Goal: Task Accomplishment & Management: Manage account settings

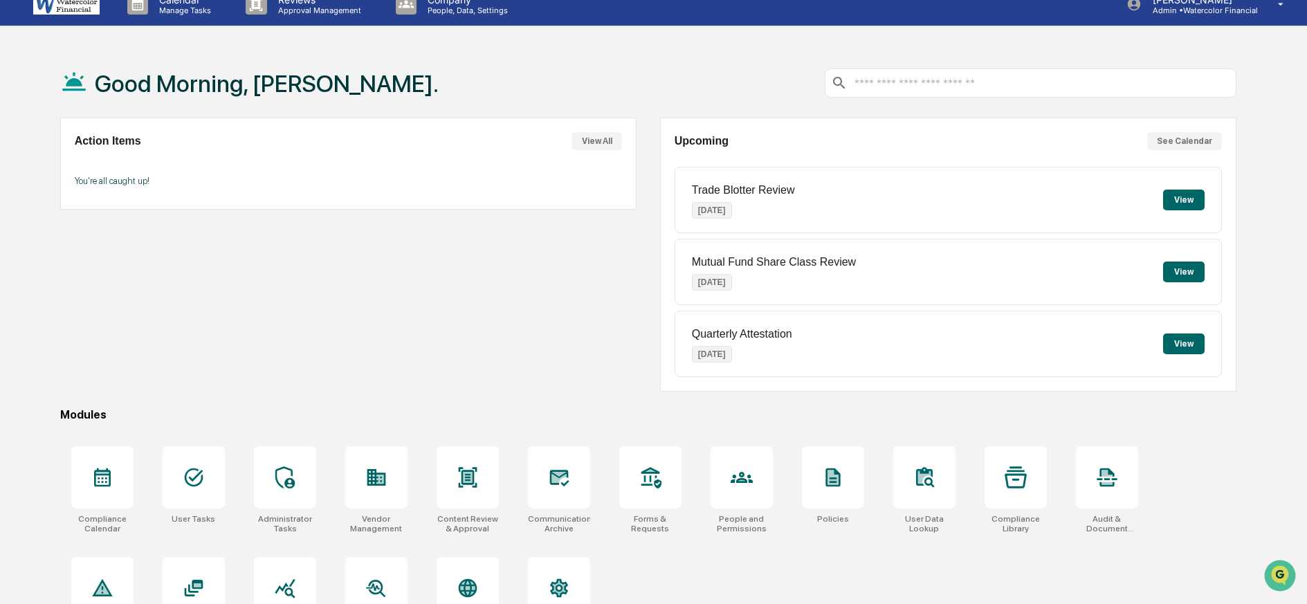
scroll to position [80, 0]
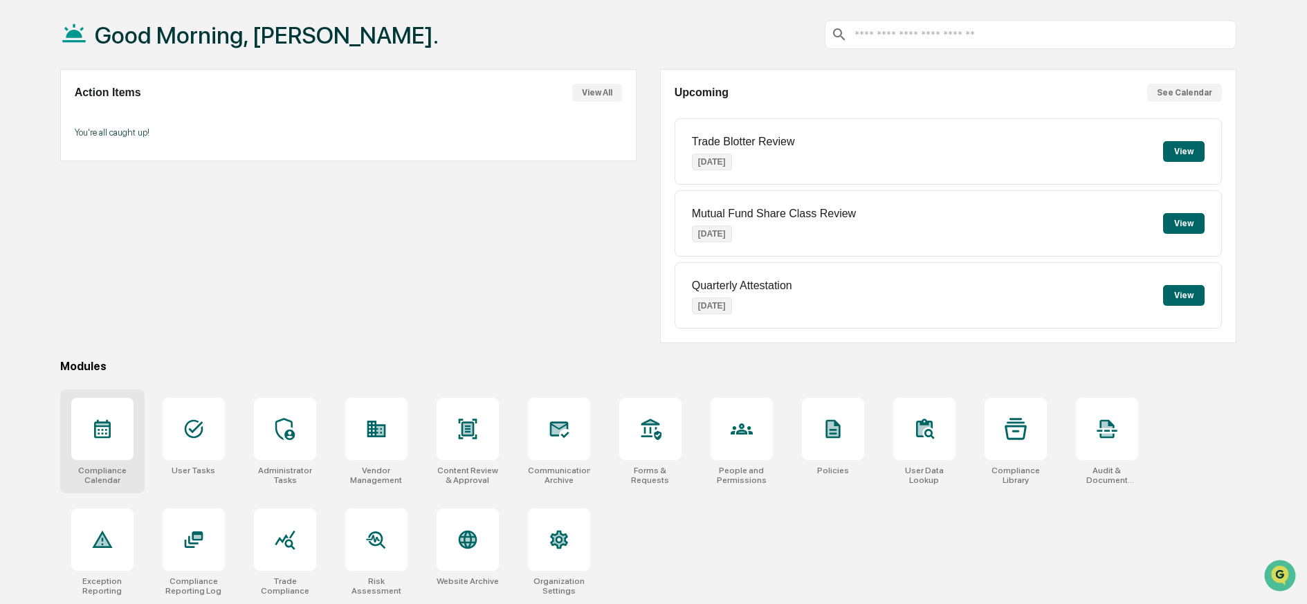
click at [118, 414] on div at bounding box center [102, 429] width 62 height 62
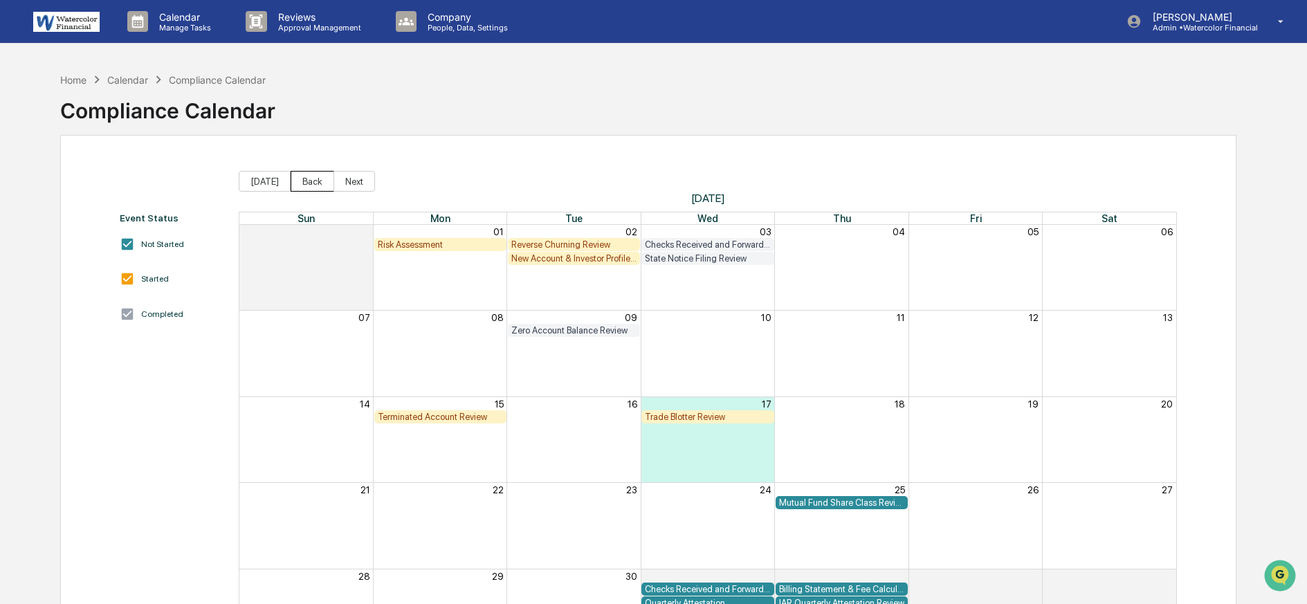
click at [304, 178] on button "Back" at bounding box center [312, 181] width 44 height 21
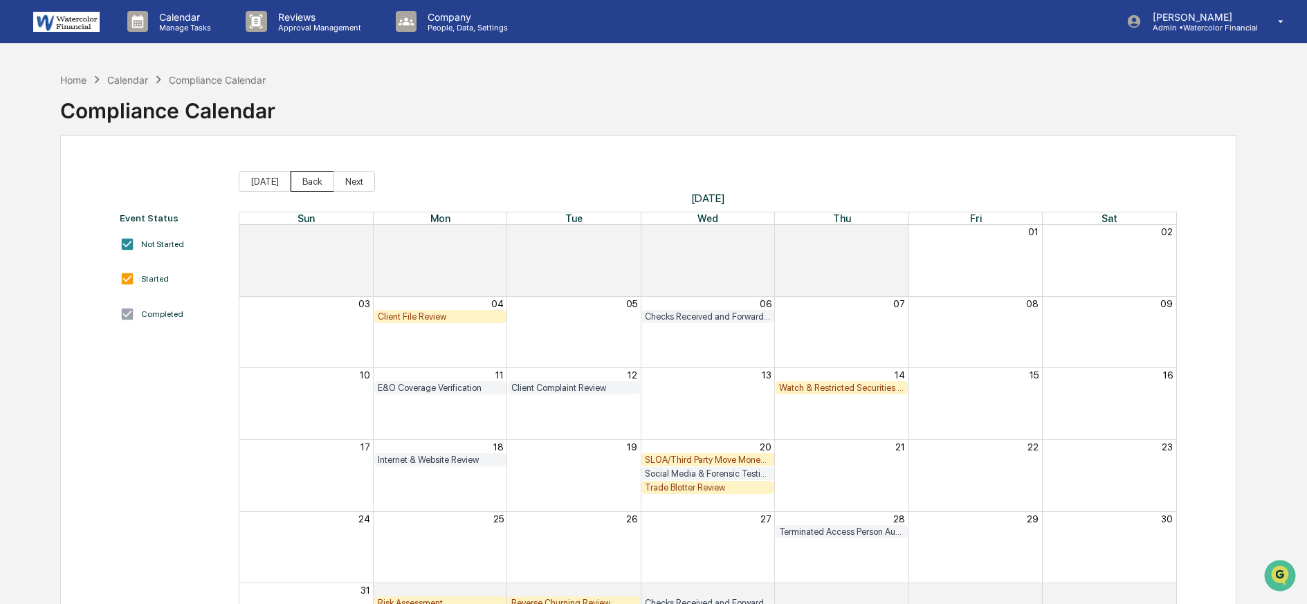
click at [293, 182] on button "Back" at bounding box center [312, 181] width 44 height 21
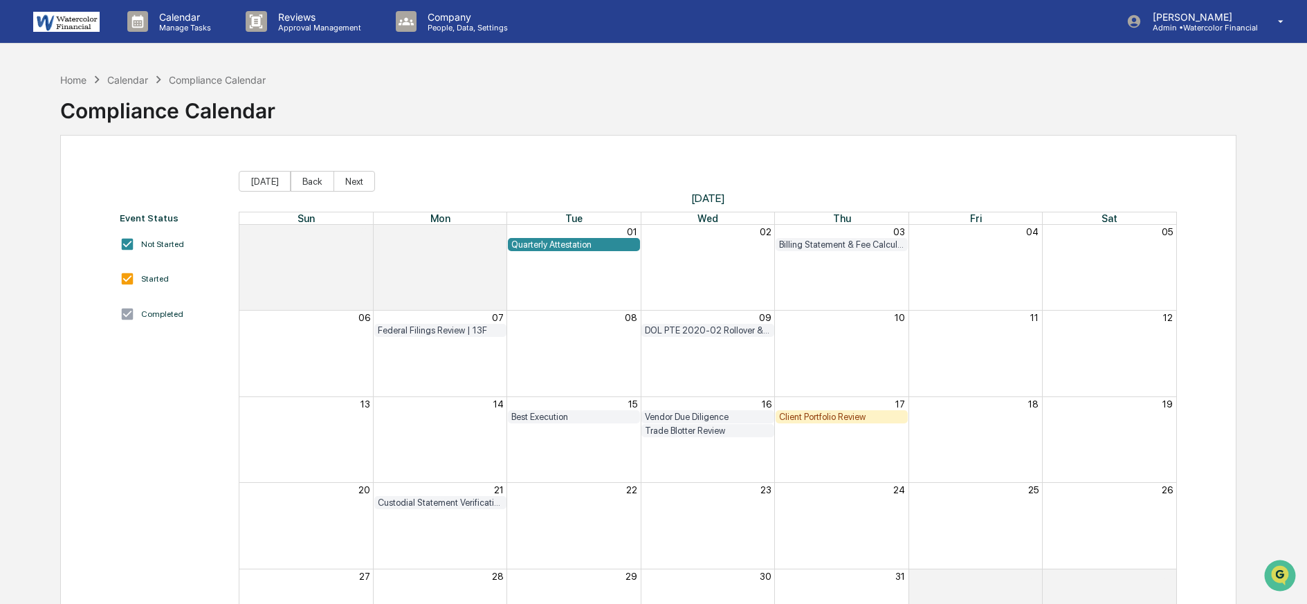
click at [55, 26] on img at bounding box center [66, 22] width 66 height 20
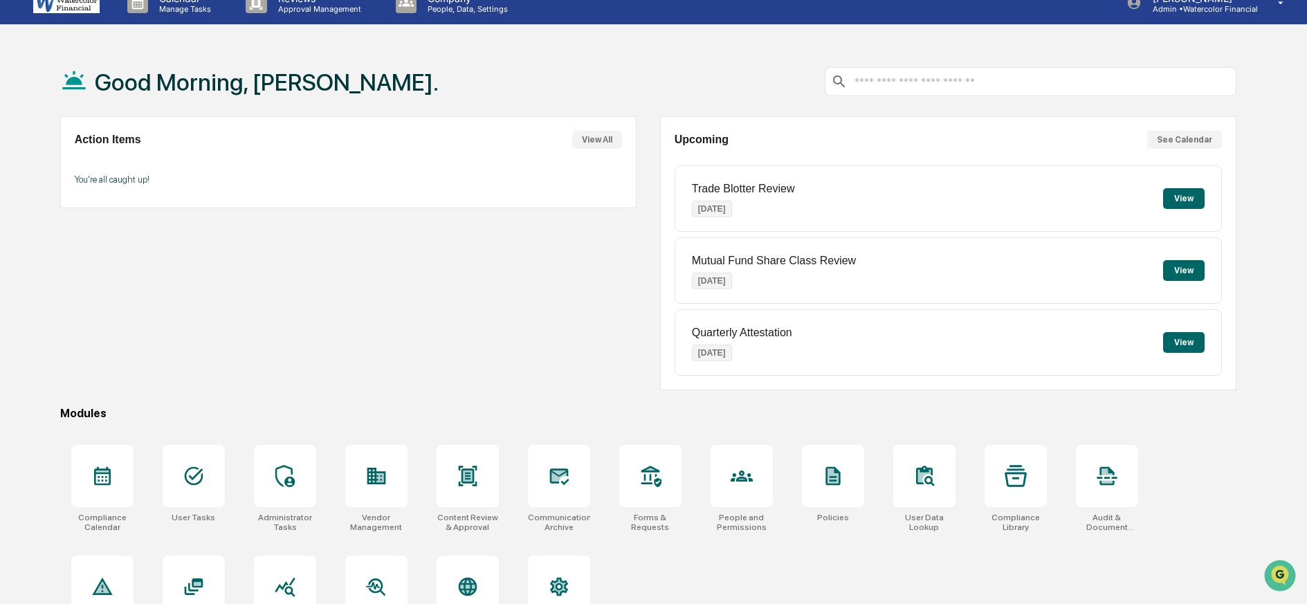
scroll to position [63, 0]
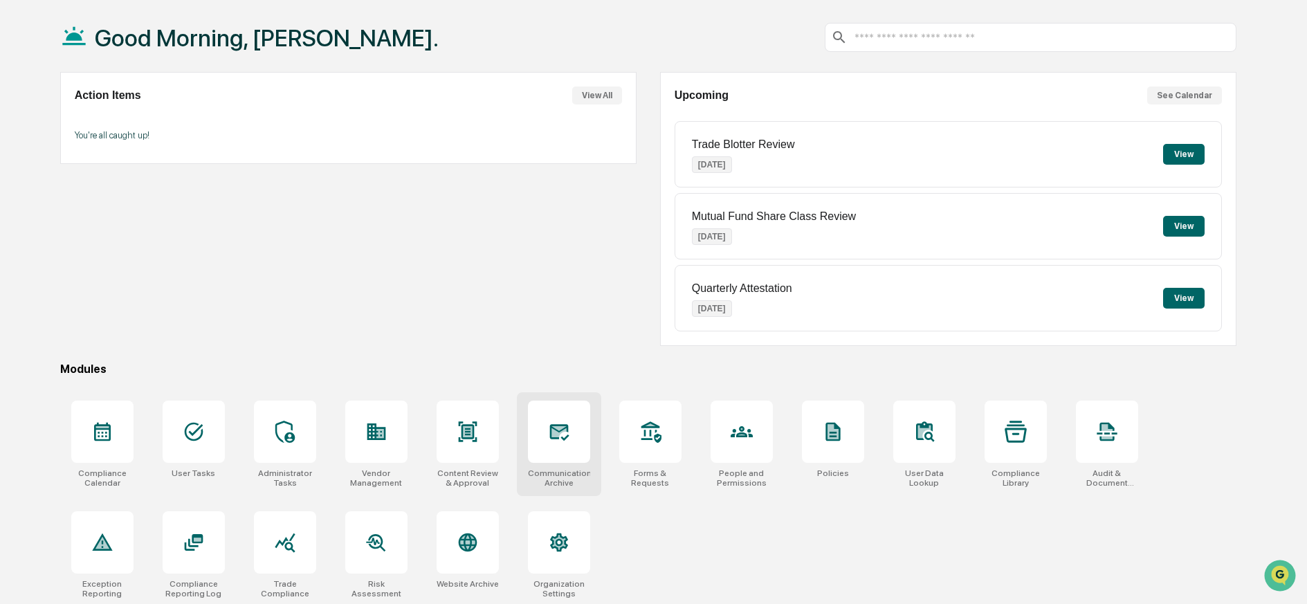
click at [558, 432] on icon at bounding box center [558, 431] width 15 height 11
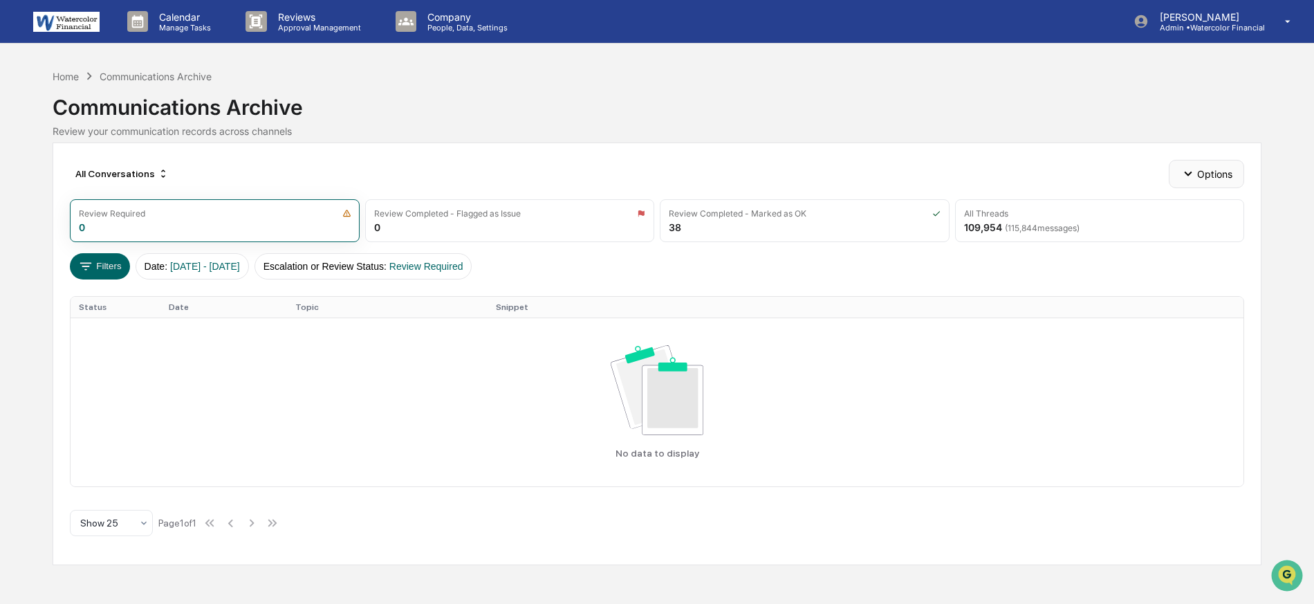
click at [1217, 175] on button "Options" at bounding box center [1206, 174] width 75 height 28
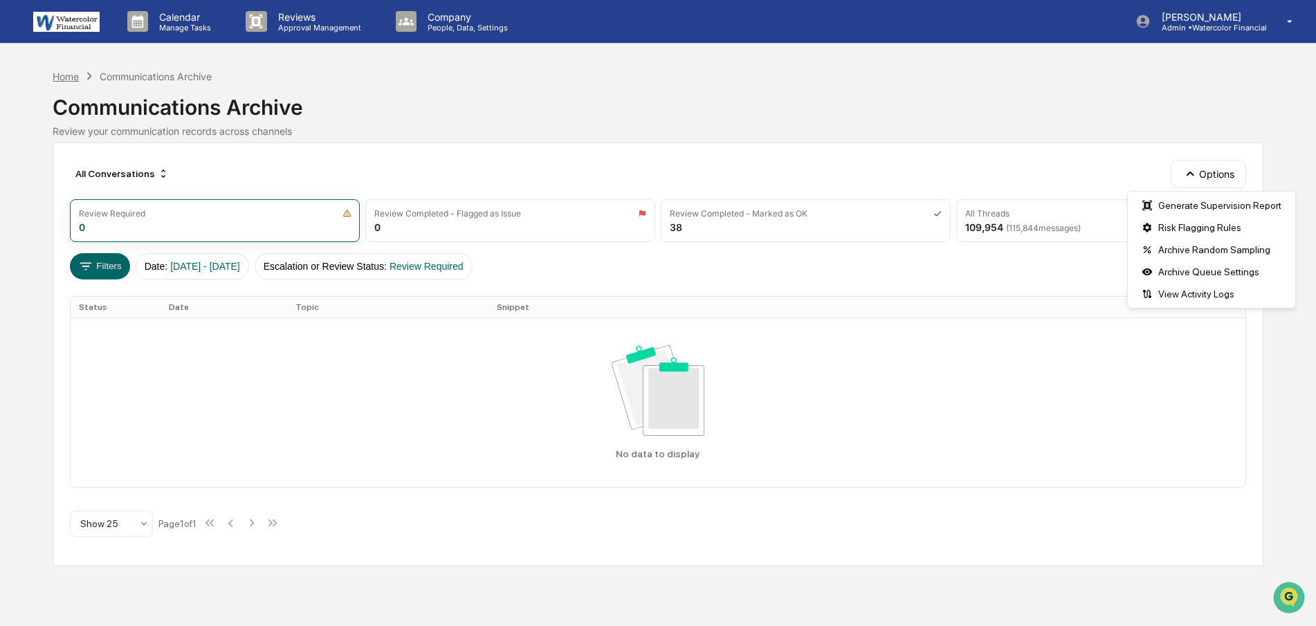
click at [66, 74] on div "Home" at bounding box center [66, 77] width 26 height 12
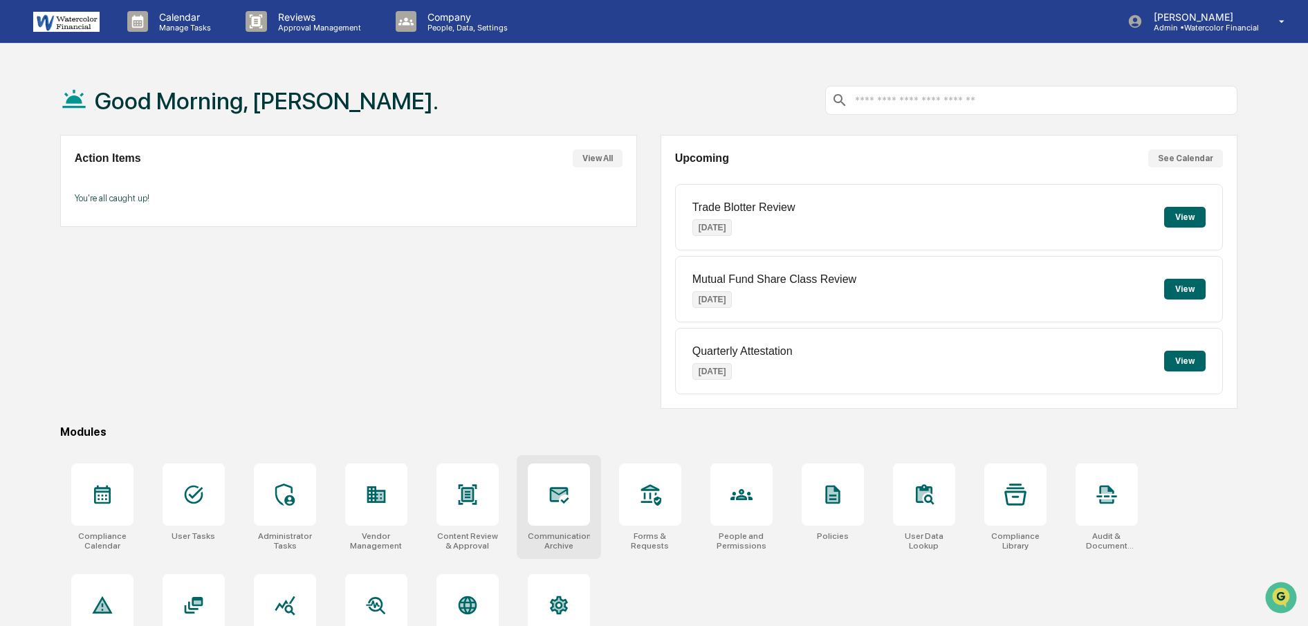
scroll to position [3, 0]
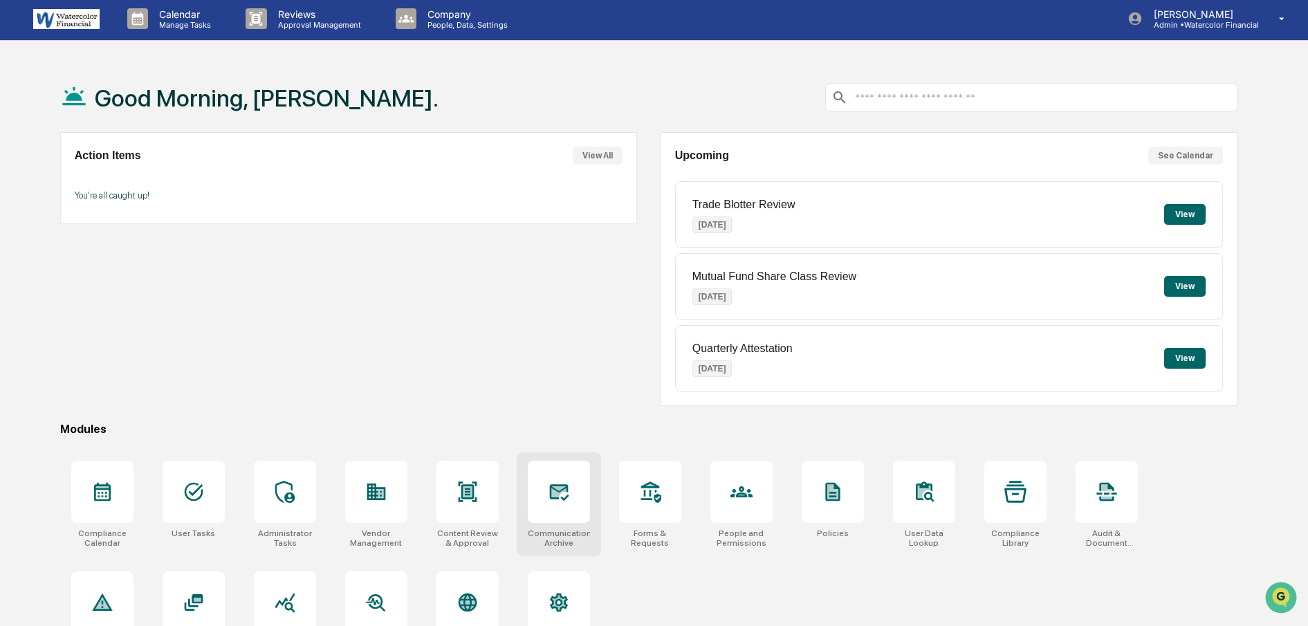
click at [558, 493] on icon at bounding box center [558, 491] width 15 height 11
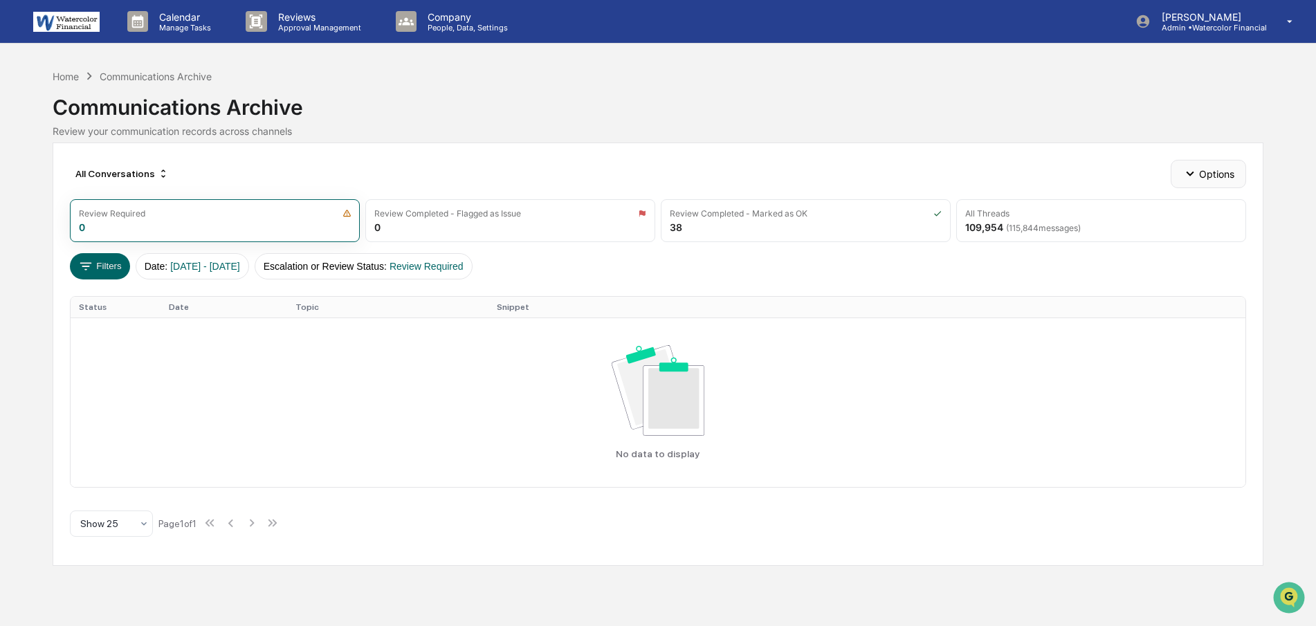
click at [1210, 171] on button "Options" at bounding box center [1207, 174] width 75 height 28
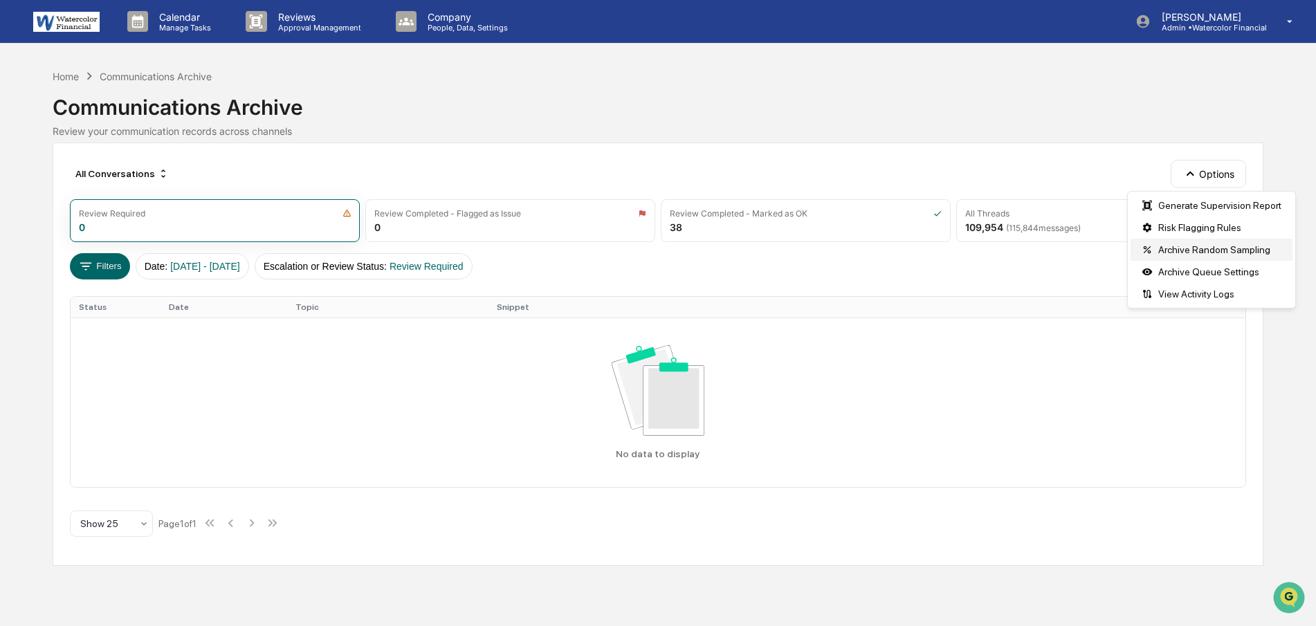
click at [1192, 247] on div "Archive Random Sampling" at bounding box center [1211, 250] width 162 height 22
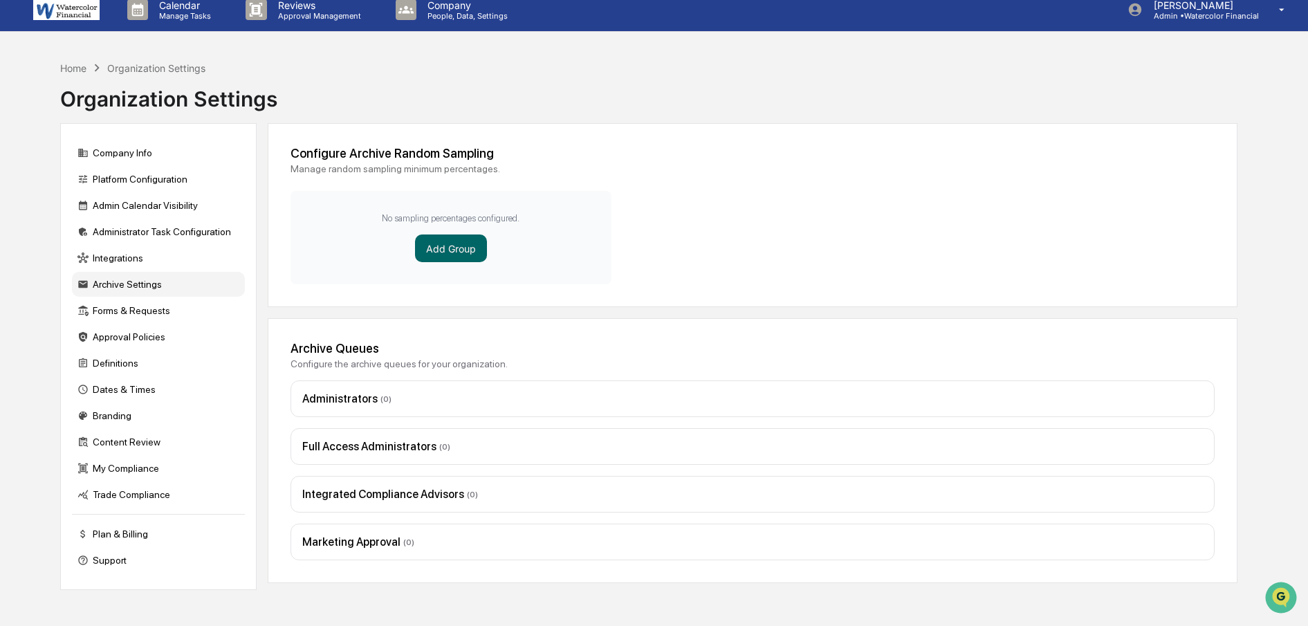
scroll to position [29, 0]
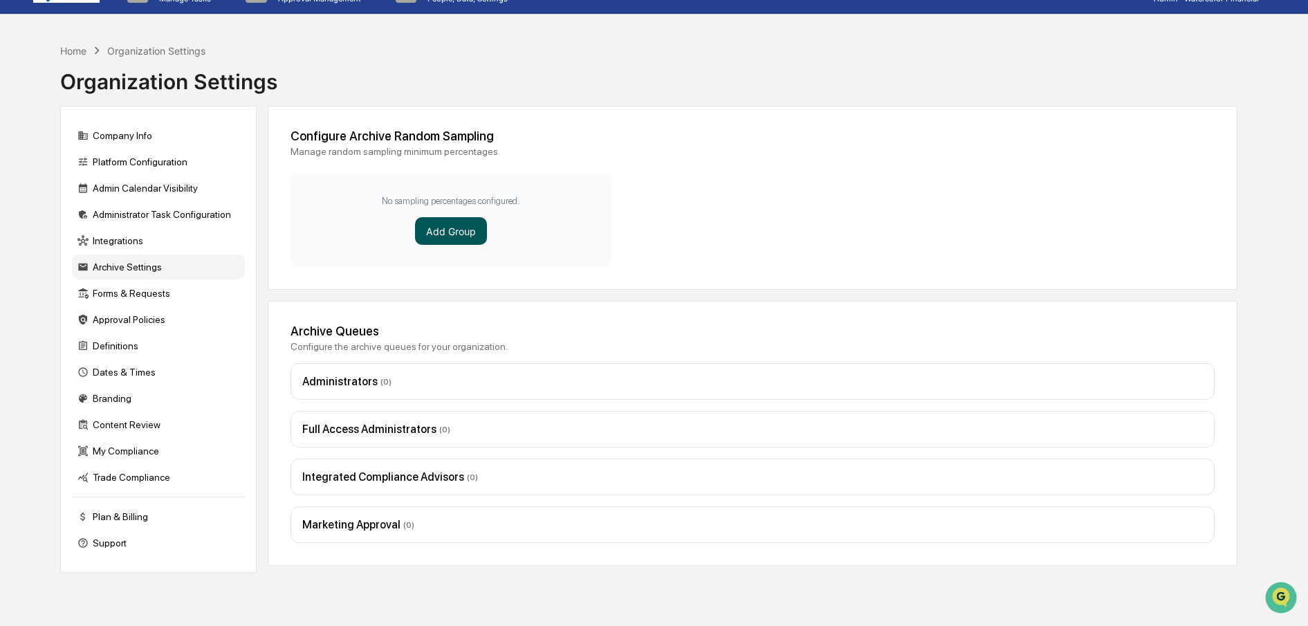
click at [449, 231] on button "Add Group" at bounding box center [451, 231] width 72 height 28
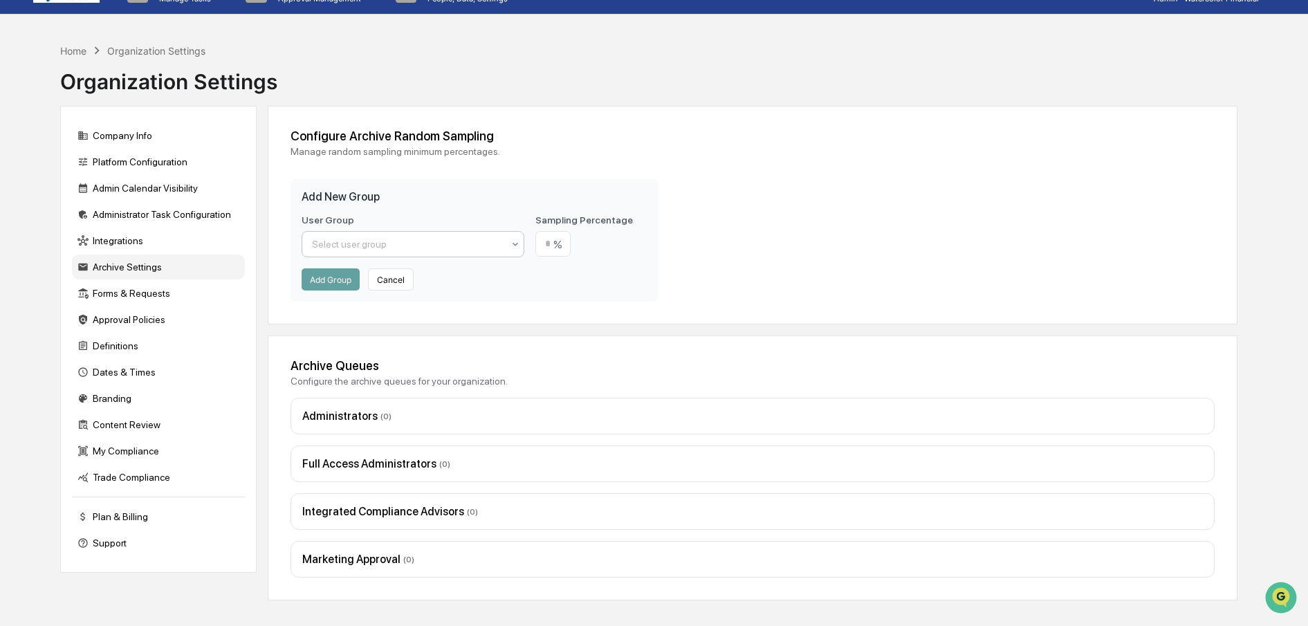
click at [400, 246] on div at bounding box center [408, 244] width 192 height 14
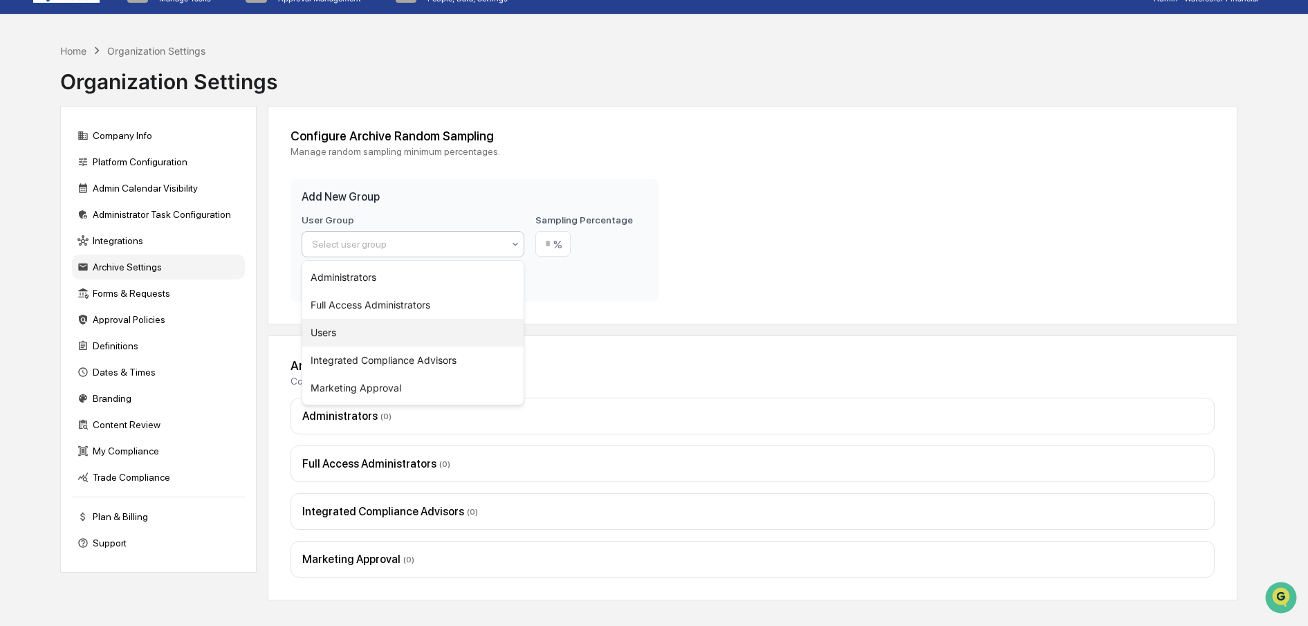
click at [331, 330] on div "Users" at bounding box center [413, 333] width 222 height 28
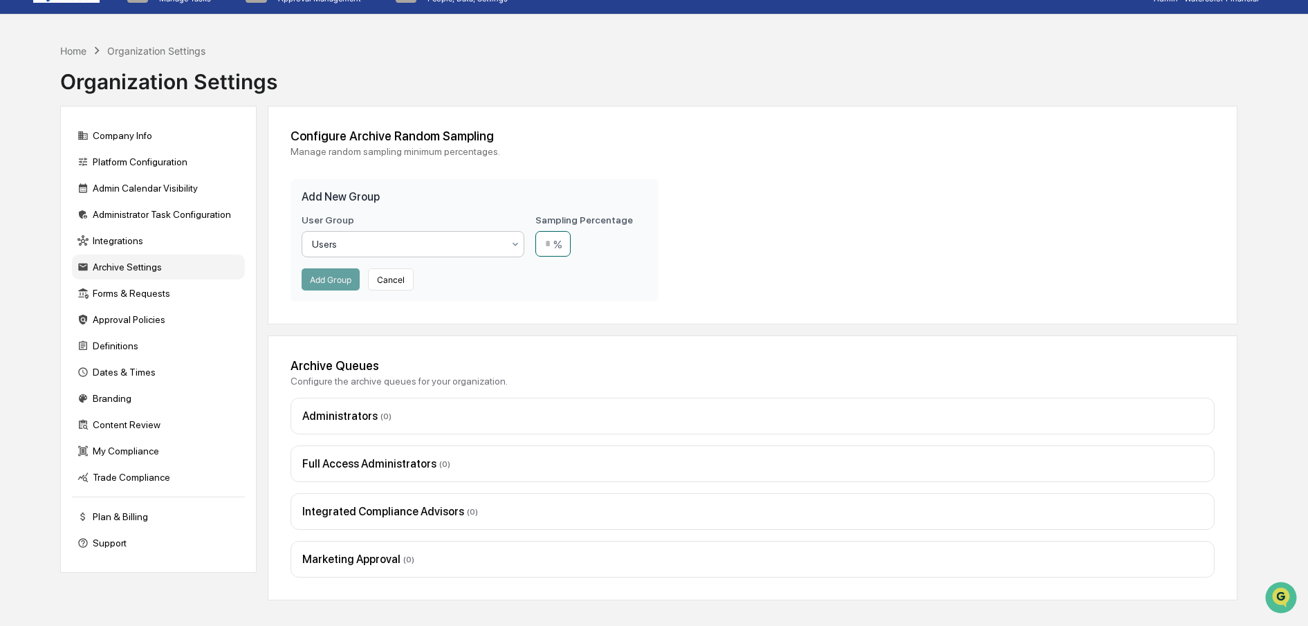
click at [554, 248] on input "number" at bounding box center [552, 244] width 35 height 26
click at [618, 264] on div "User Group Users Sampling Percentage % Add Group Cancel" at bounding box center [475, 252] width 346 height 76
click at [552, 250] on input "number" at bounding box center [552, 244] width 35 height 26
type input "*"
click at [563, 294] on div "Add New Group User Group Users Sampling Percentage * % Add Group Cancel" at bounding box center [474, 240] width 368 height 122
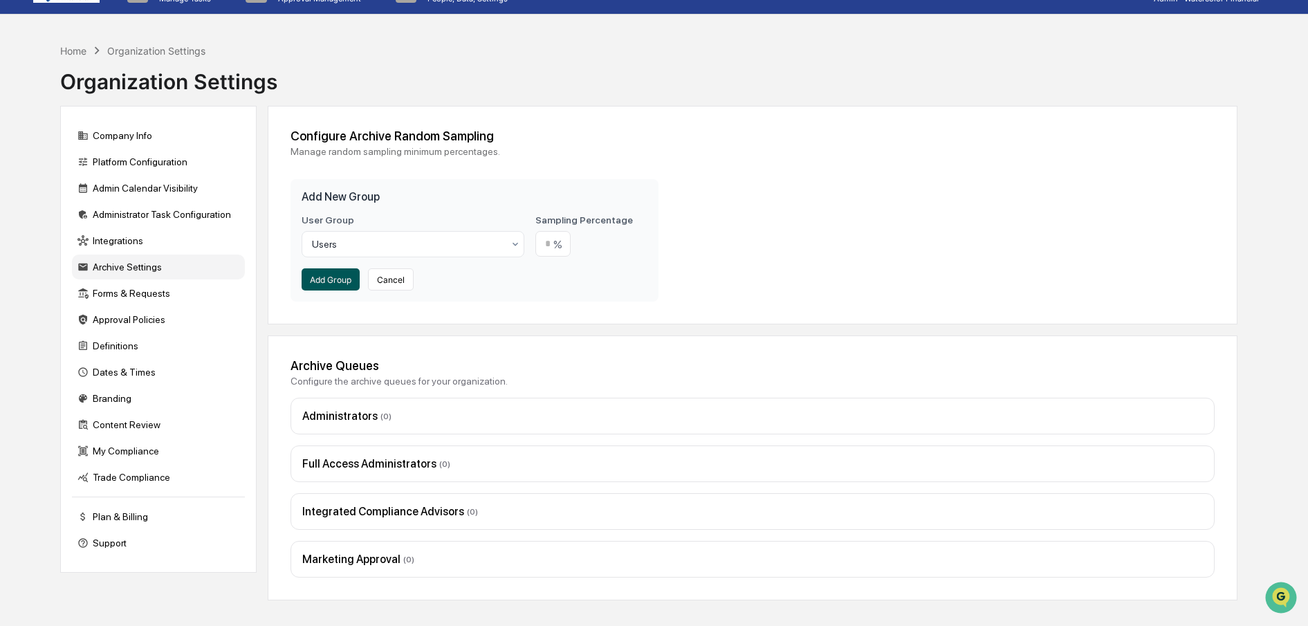
click at [324, 281] on button "Add Group" at bounding box center [331, 279] width 58 height 22
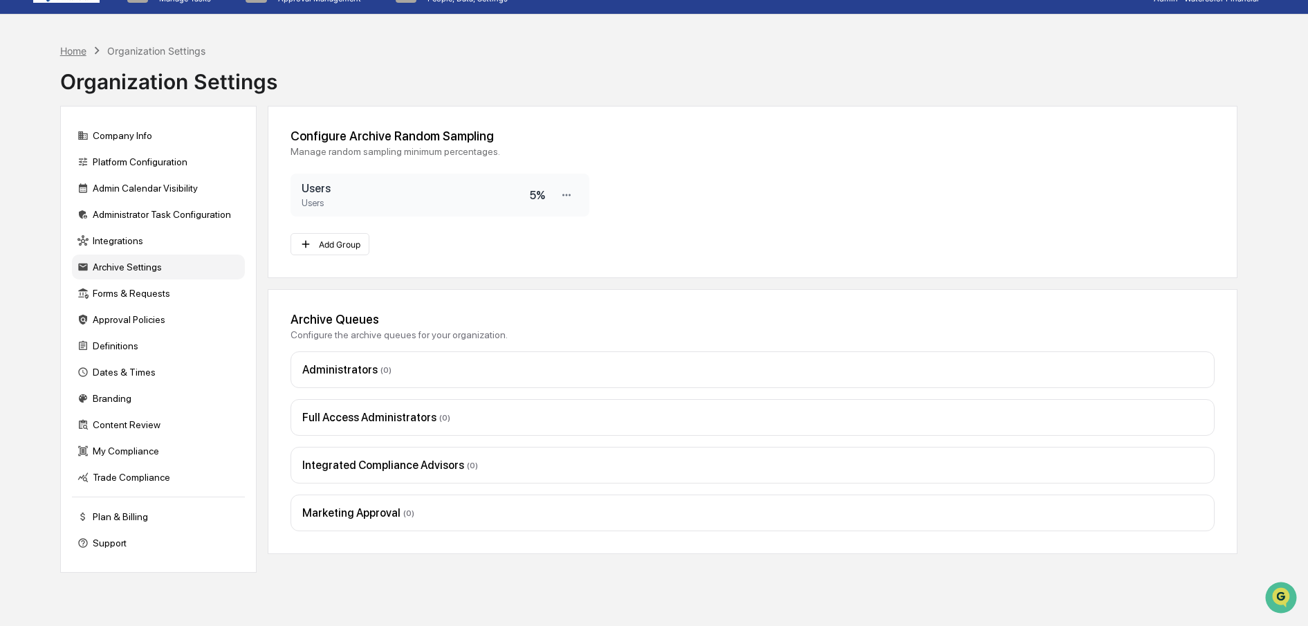
click at [68, 49] on div "Home" at bounding box center [73, 51] width 26 height 12
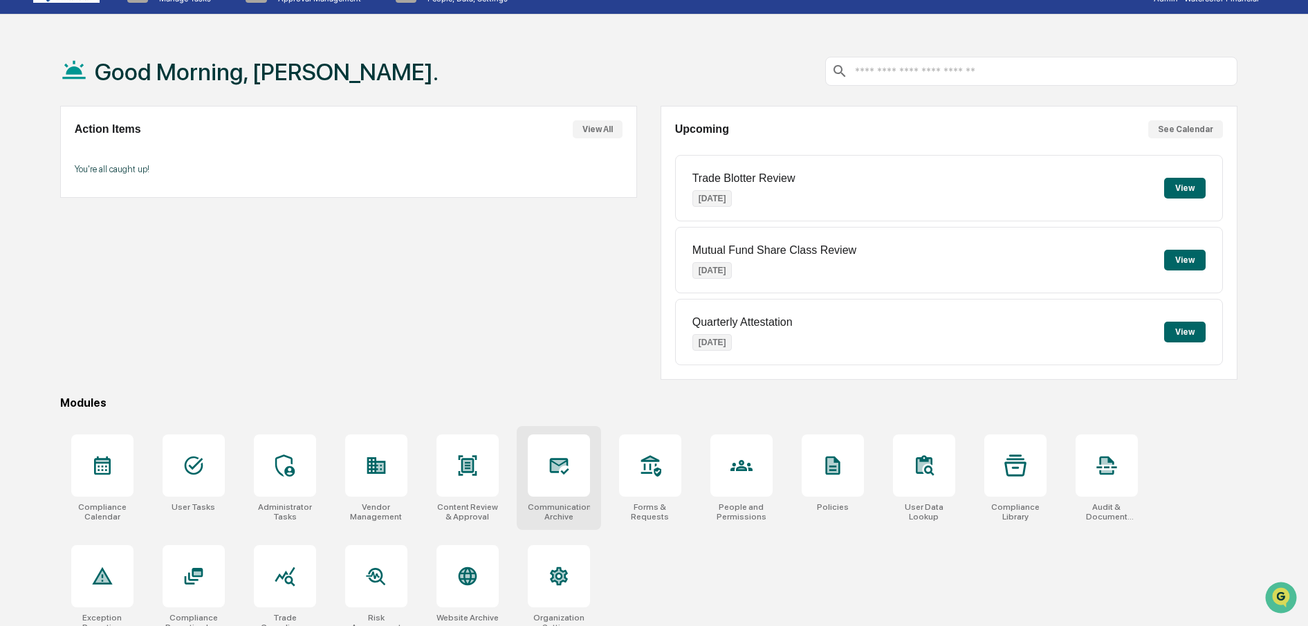
click at [562, 465] on icon at bounding box center [558, 465] width 15 height 11
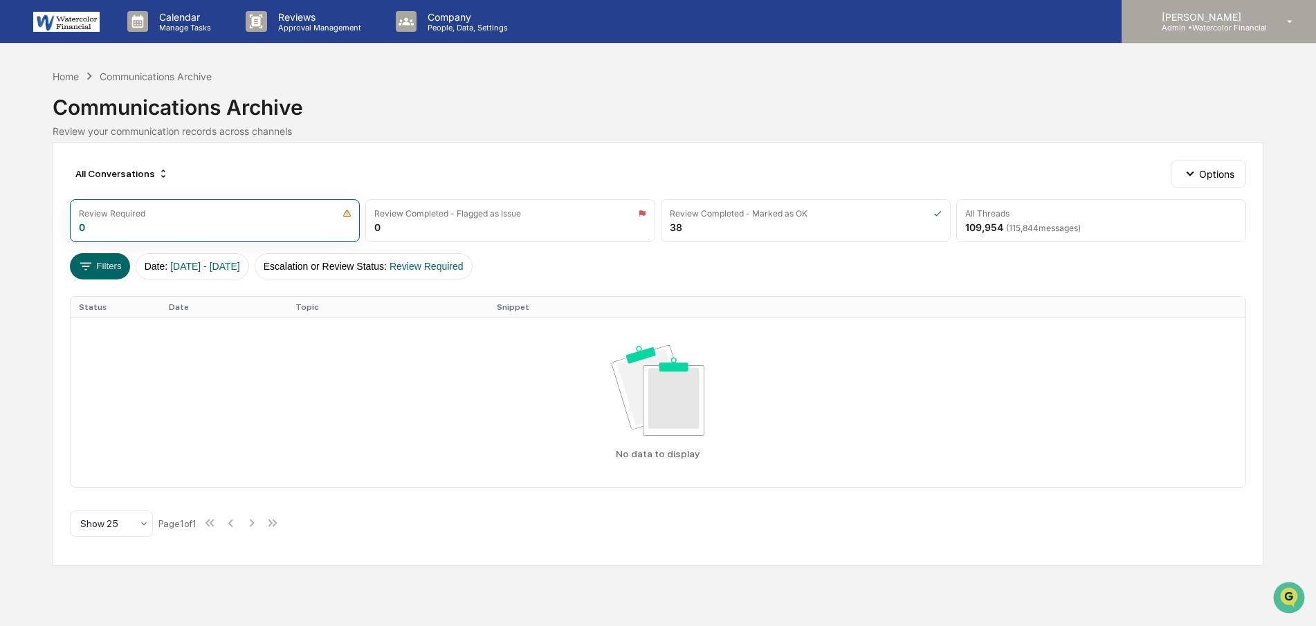
click at [1227, 21] on p "[PERSON_NAME]" at bounding box center [1208, 17] width 116 height 12
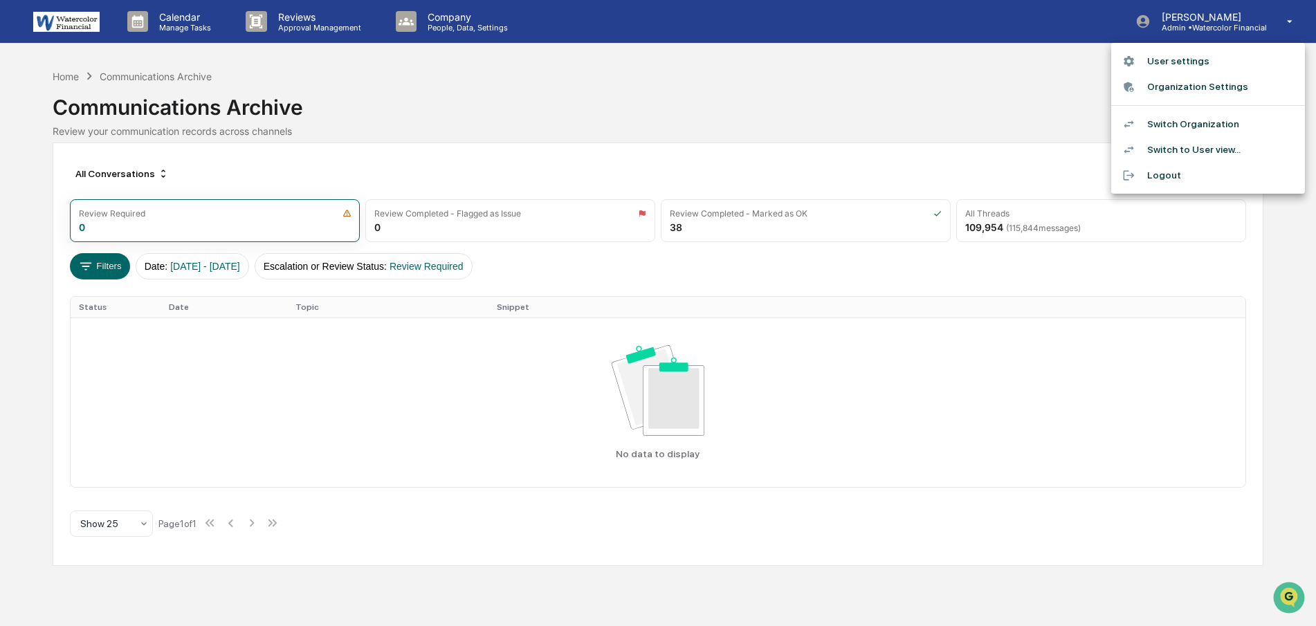
click at [795, 103] on div at bounding box center [658, 313] width 1316 height 626
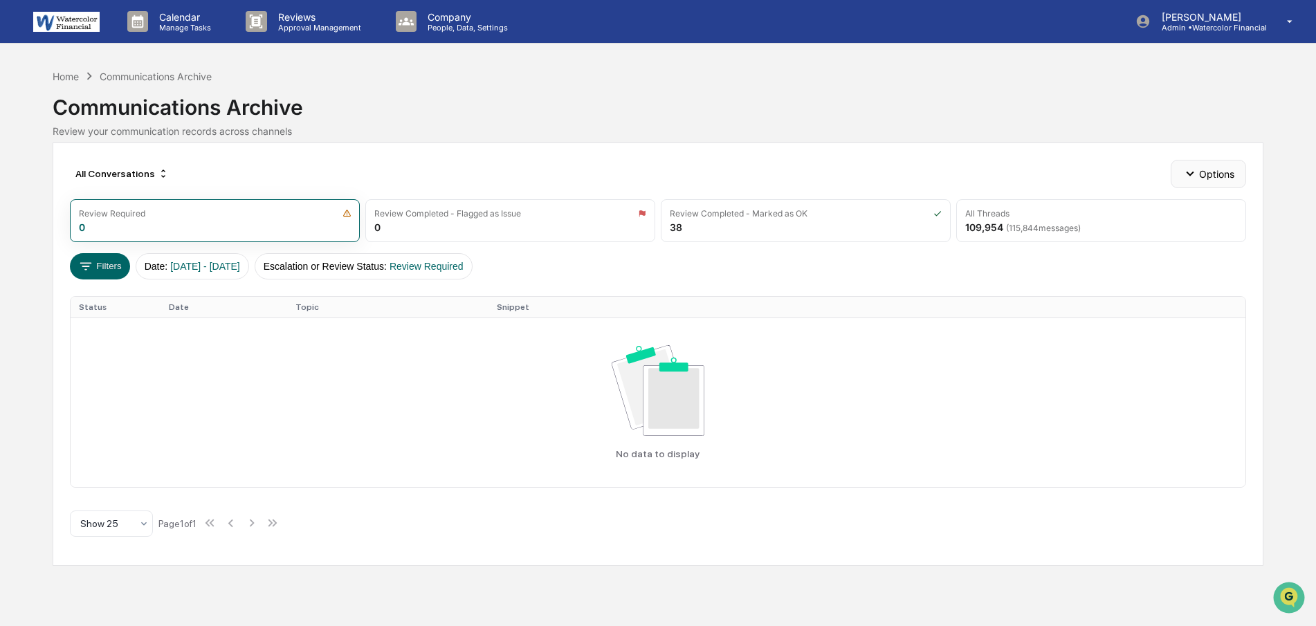
click at [1208, 176] on button "Options" at bounding box center [1207, 174] width 75 height 28
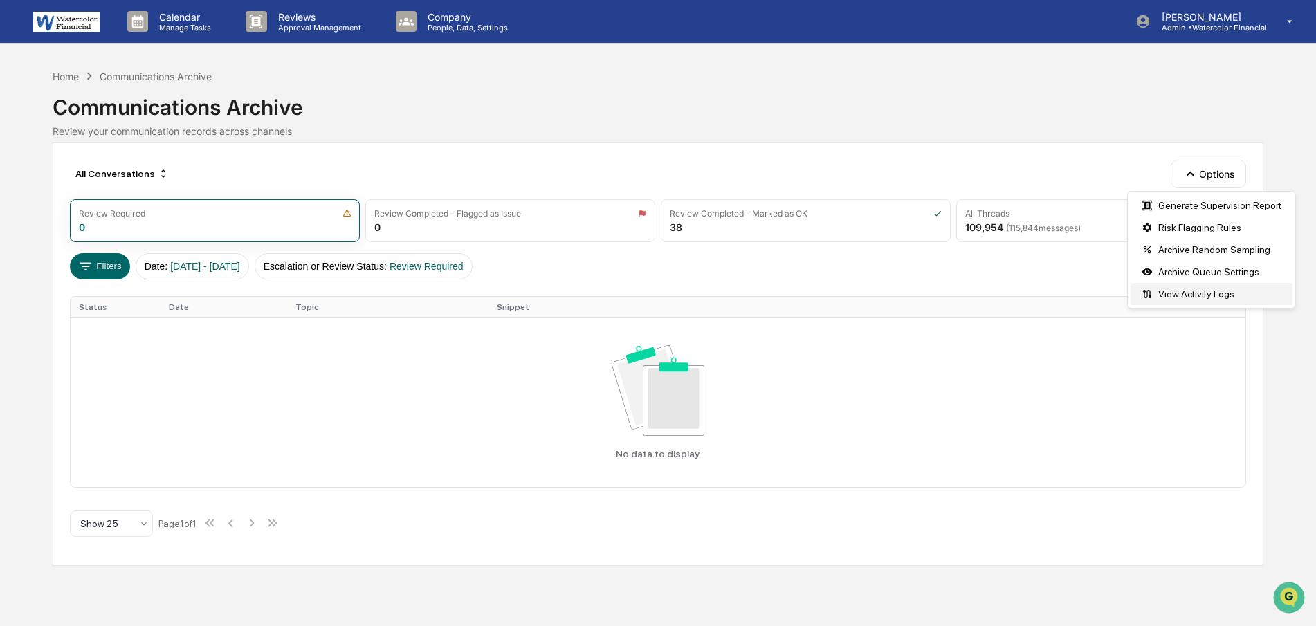
click at [1183, 295] on div "View Activity Logs" at bounding box center [1211, 294] width 162 height 22
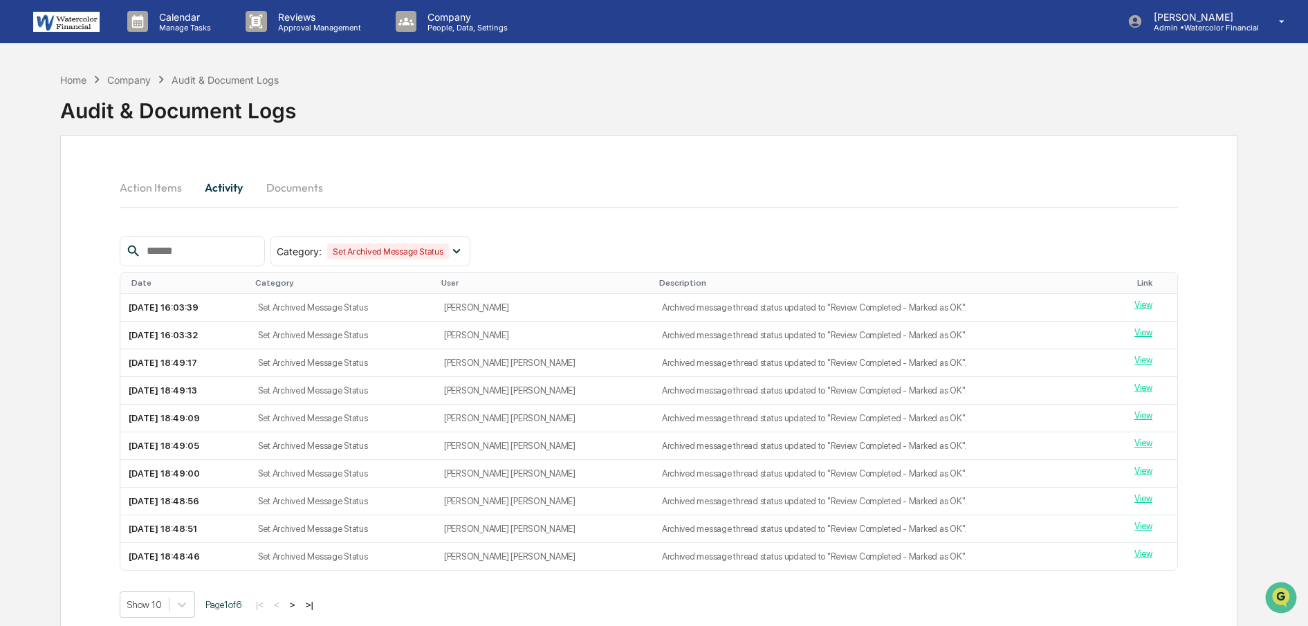
click at [68, 24] on img at bounding box center [66, 22] width 66 height 20
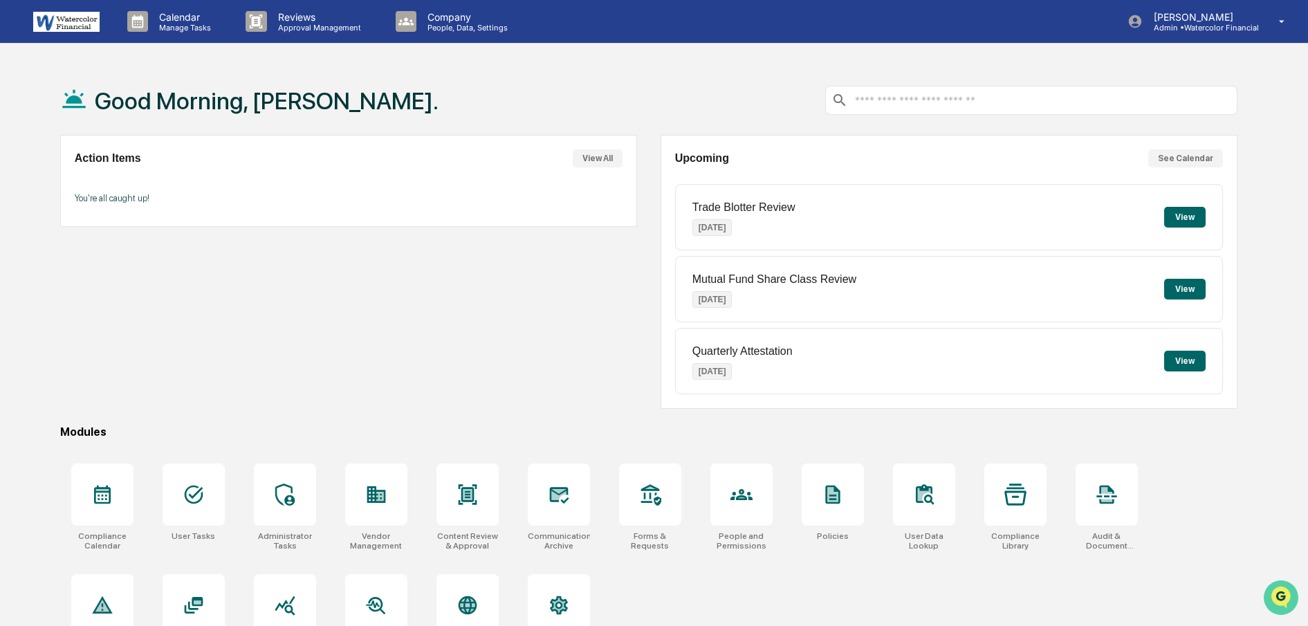
scroll to position [50, 0]
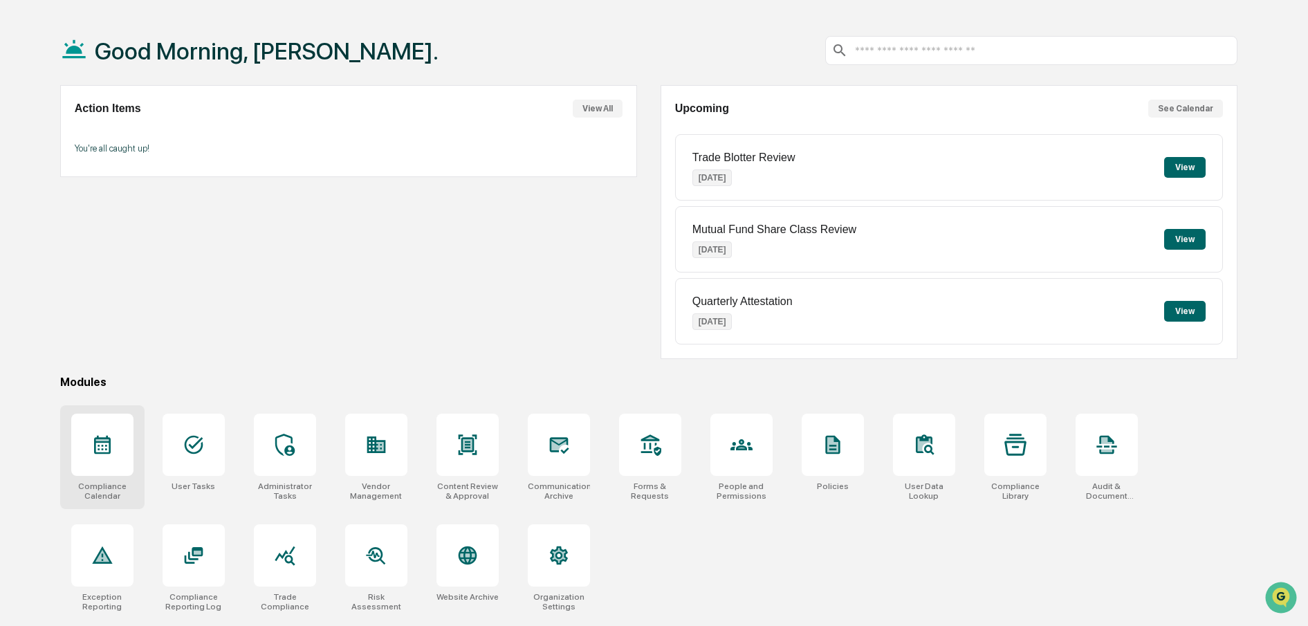
click at [100, 449] on icon at bounding box center [102, 445] width 22 height 22
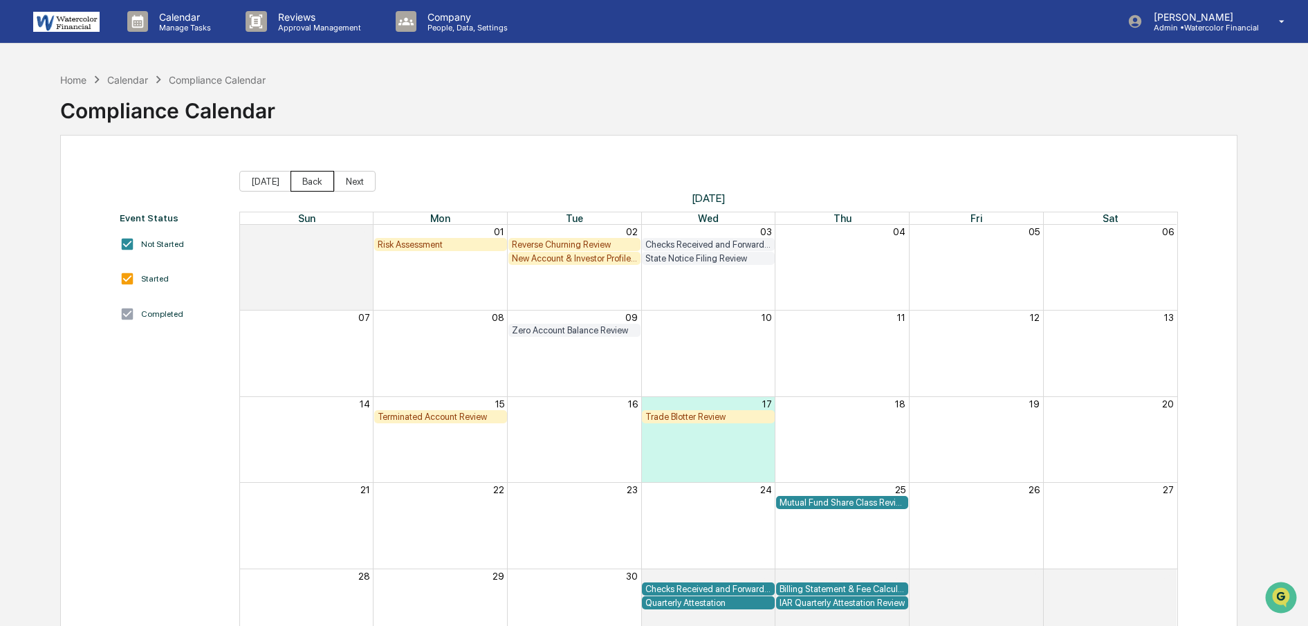
click at [296, 183] on button "Back" at bounding box center [312, 181] width 44 height 21
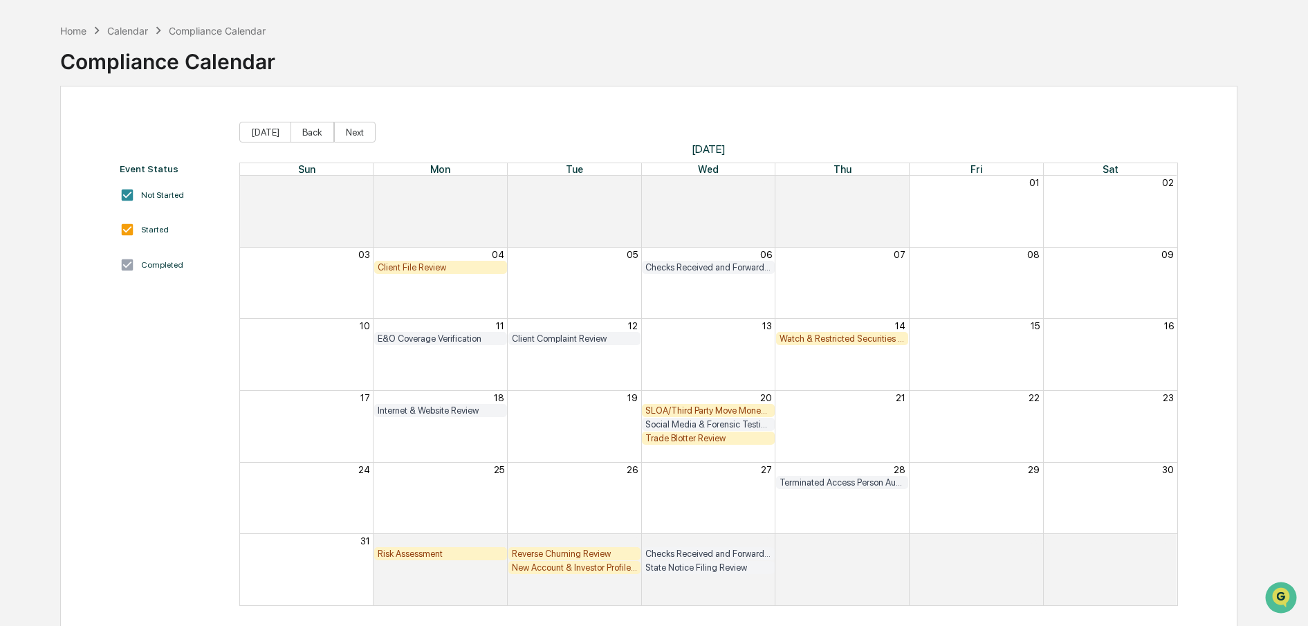
scroll to position [80, 0]
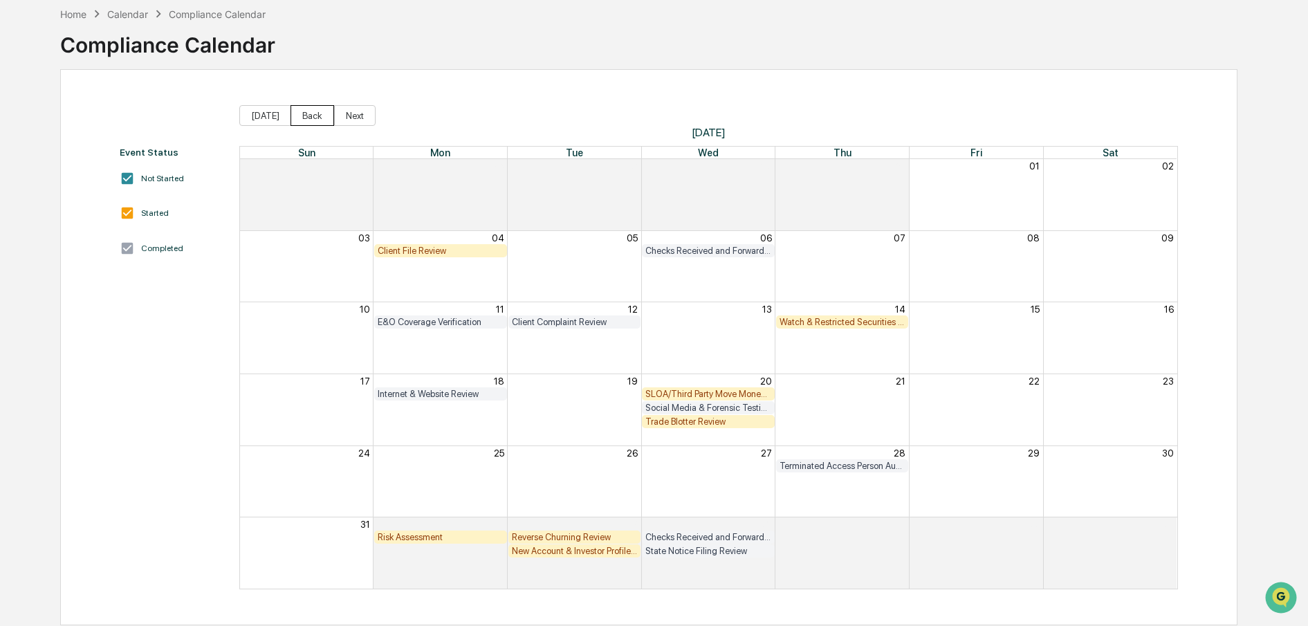
click at [299, 105] on button "Back" at bounding box center [312, 115] width 44 height 21
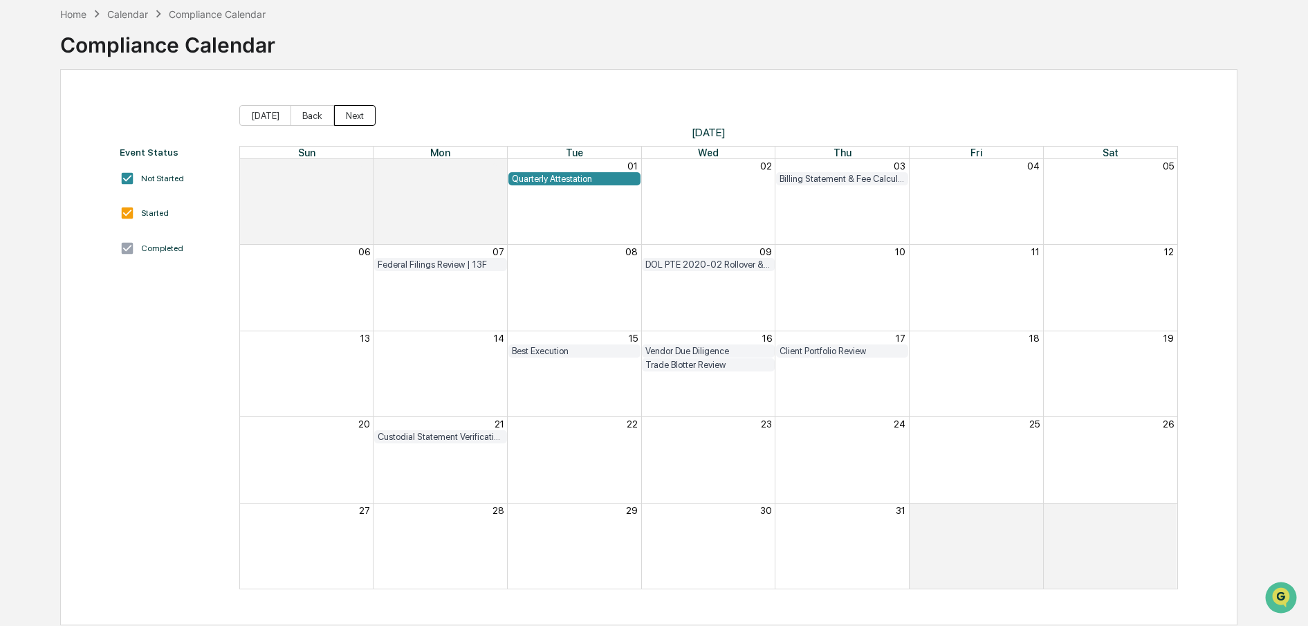
click at [347, 105] on button "Next" at bounding box center [354, 115] width 41 height 21
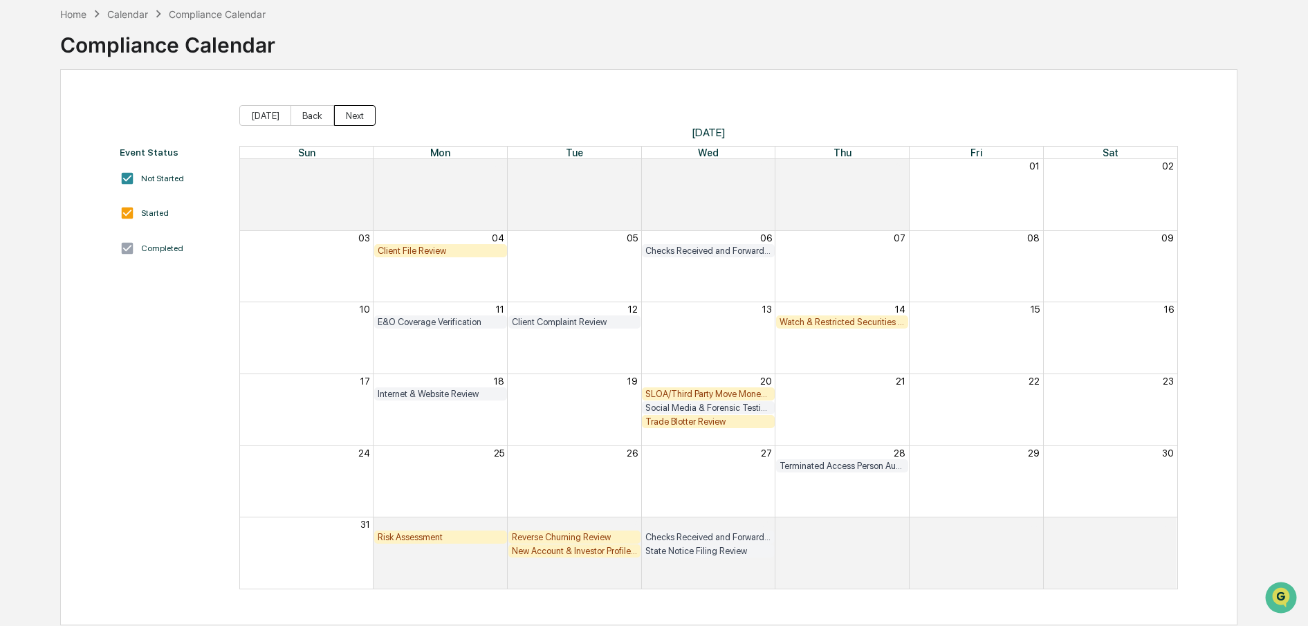
click at [351, 105] on button "Next" at bounding box center [354, 115] width 41 height 21
